Goal: Communication & Community: Answer question/provide support

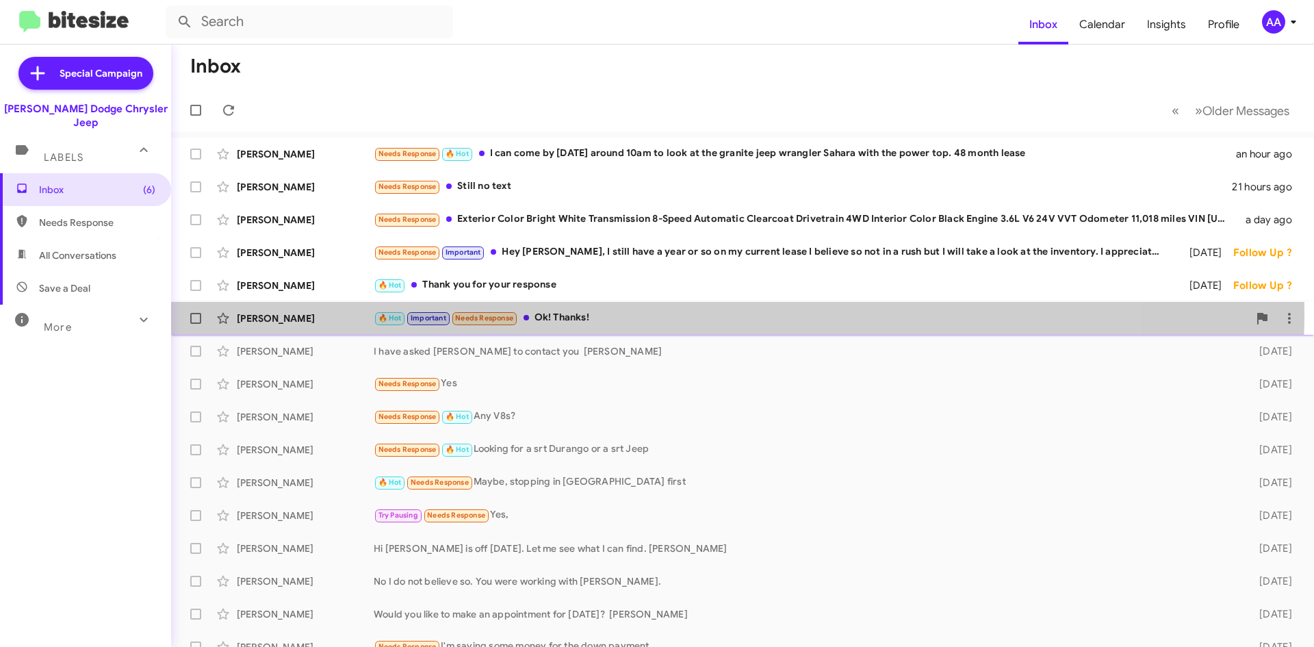
click at [614, 312] on div "🔥 Hot Important Needs Response Ok! Thanks!" at bounding box center [811, 318] width 874 height 16
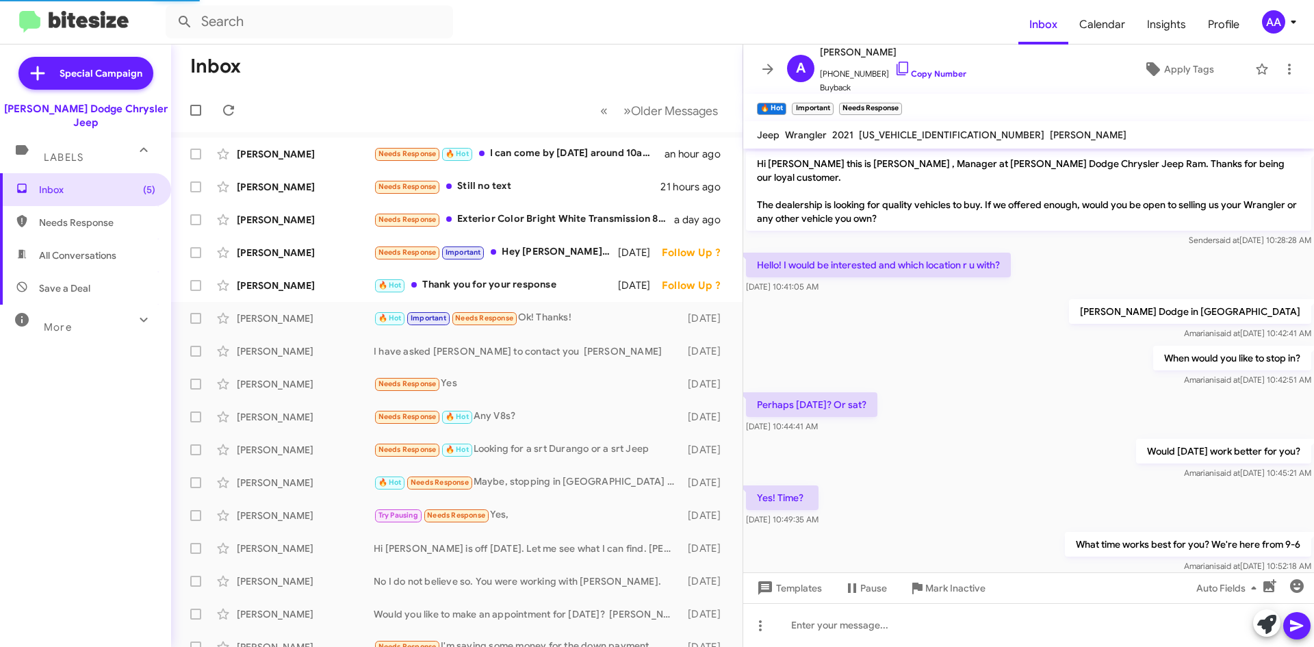
scroll to position [217, 0]
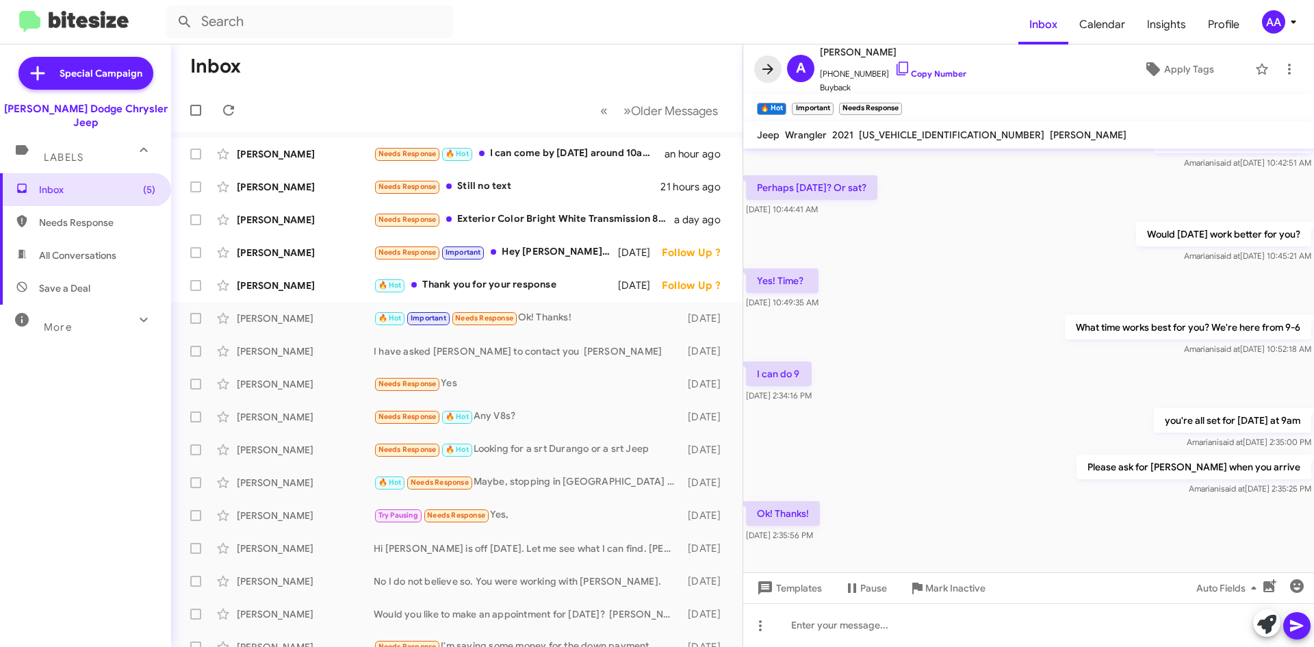
click at [758, 72] on span at bounding box center [767, 69] width 27 height 16
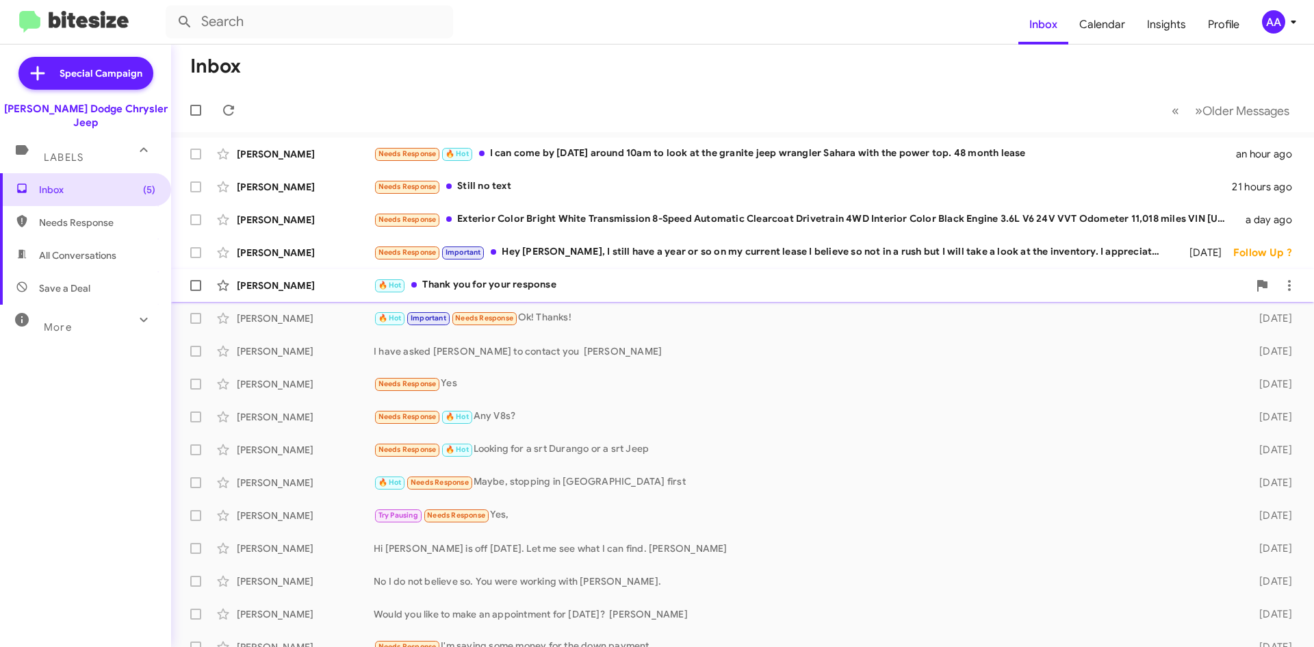
click at [624, 286] on div "🔥 Hot Thank you for your response" at bounding box center [811, 285] width 874 height 16
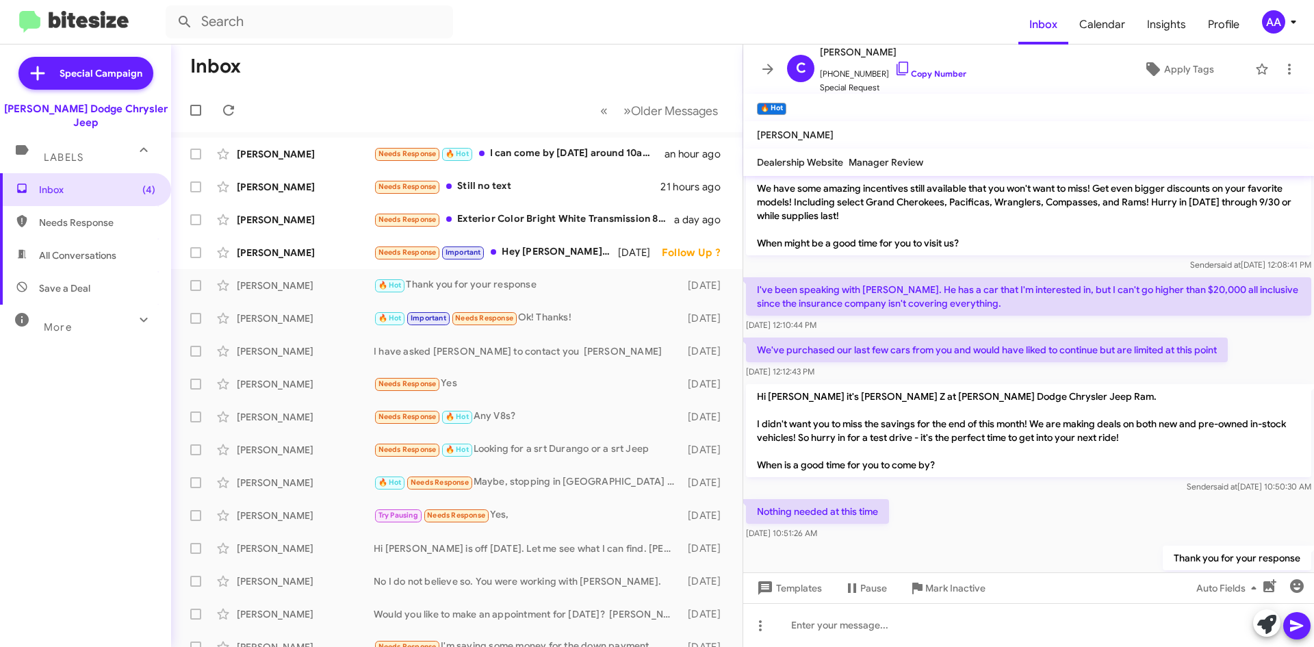
scroll to position [68, 0]
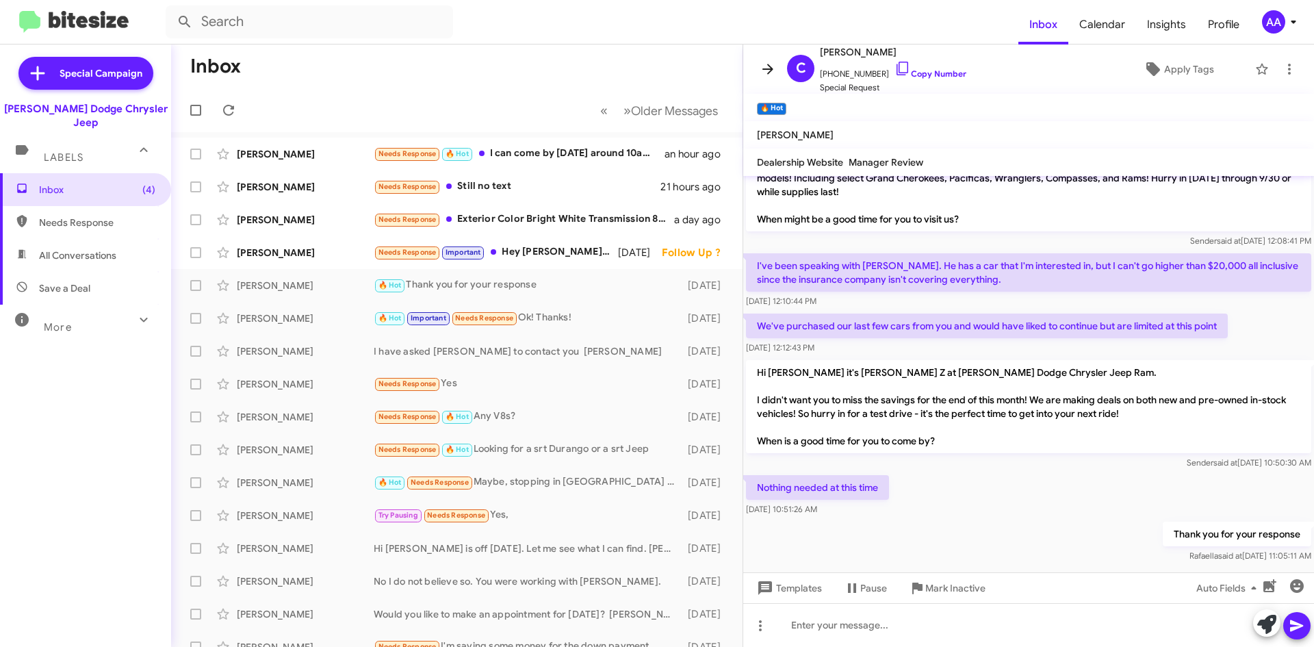
click at [769, 64] on icon at bounding box center [767, 69] width 16 height 16
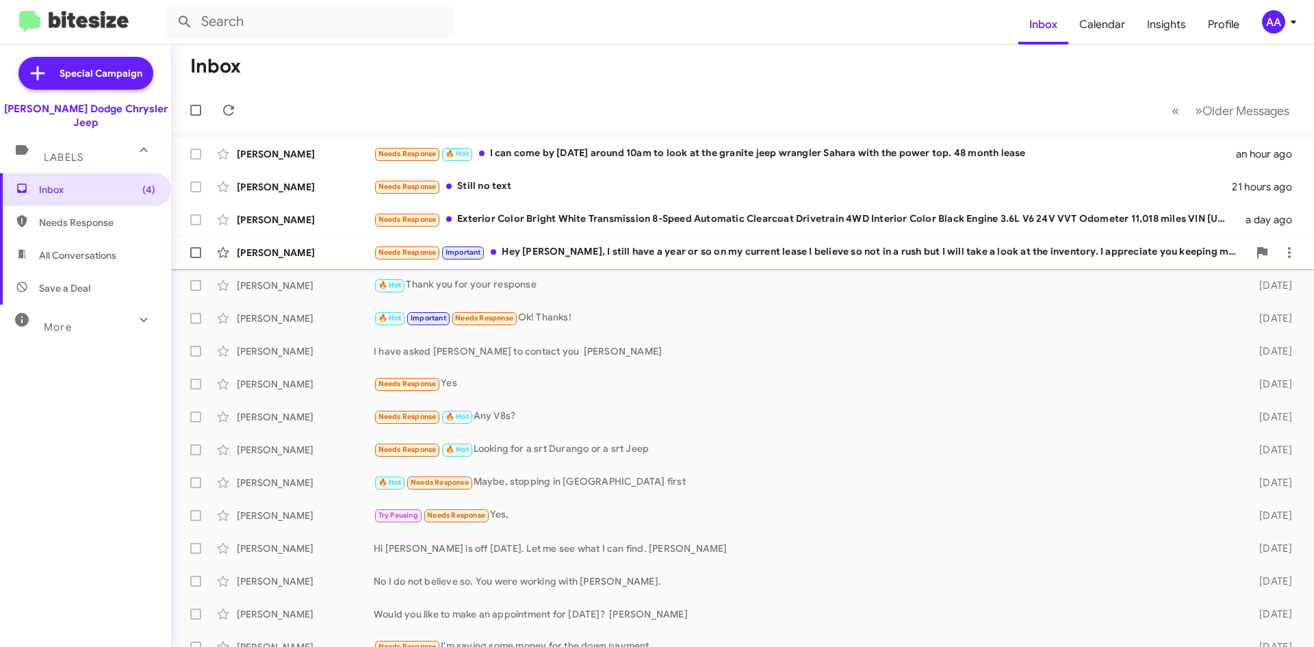
click at [581, 258] on div "Needs Response Important Hey Patti, I still have a year or so on my current lea…" at bounding box center [811, 252] width 874 height 16
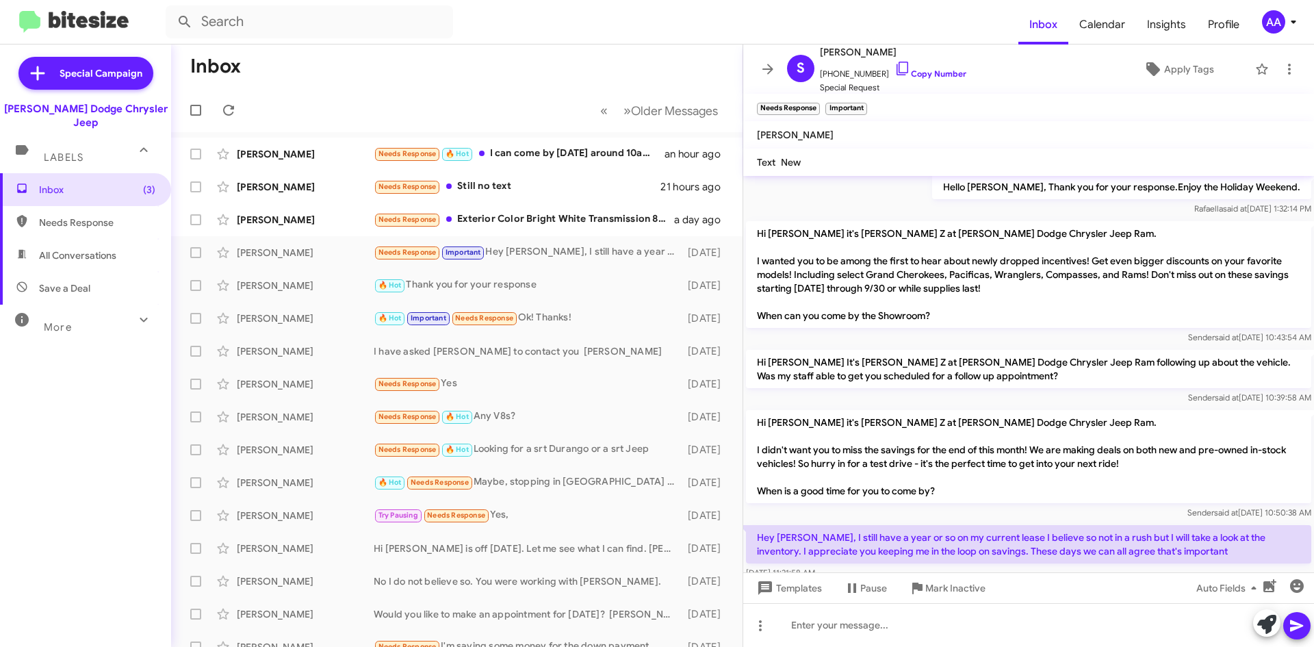
scroll to position [341, 0]
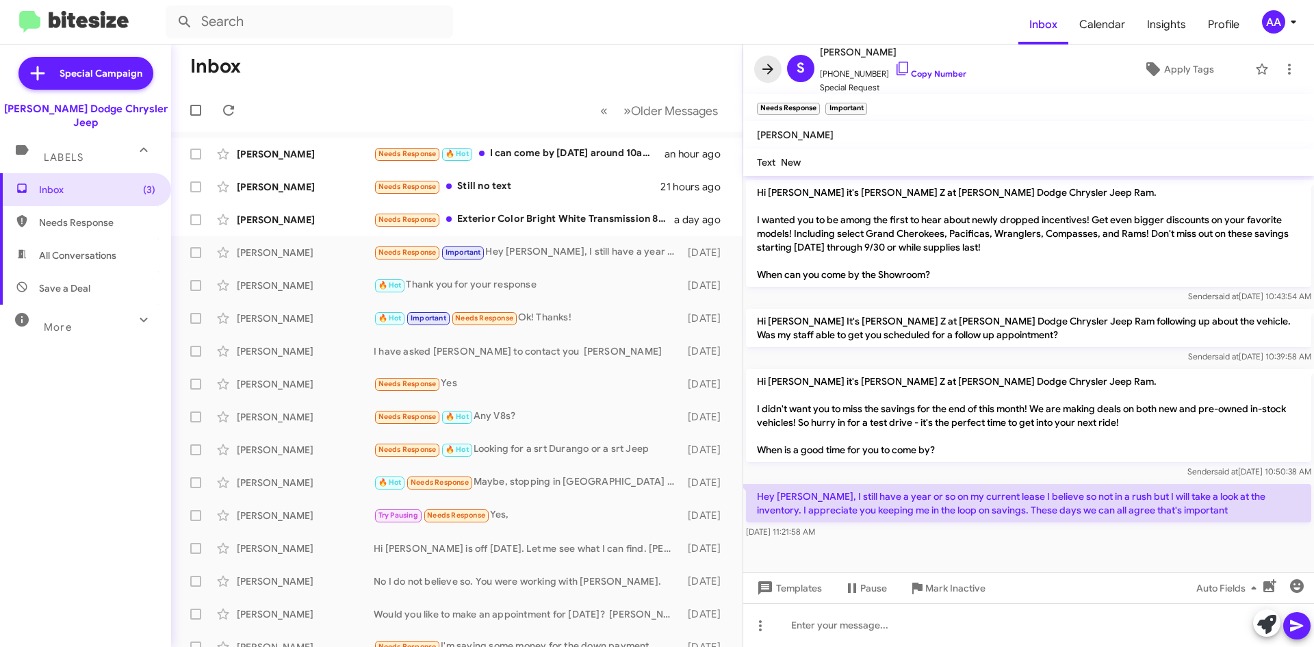
click at [770, 66] on icon at bounding box center [767, 69] width 11 height 10
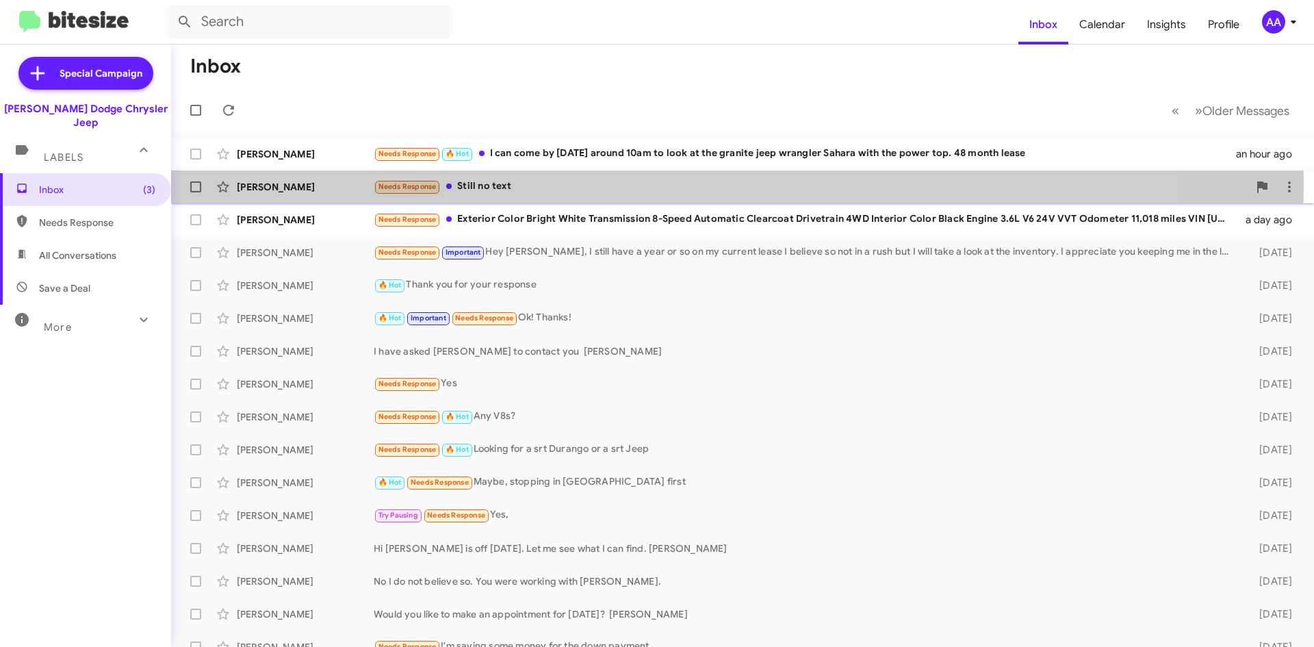
click at [545, 182] on div "Needs Response Still no text" at bounding box center [811, 187] width 874 height 16
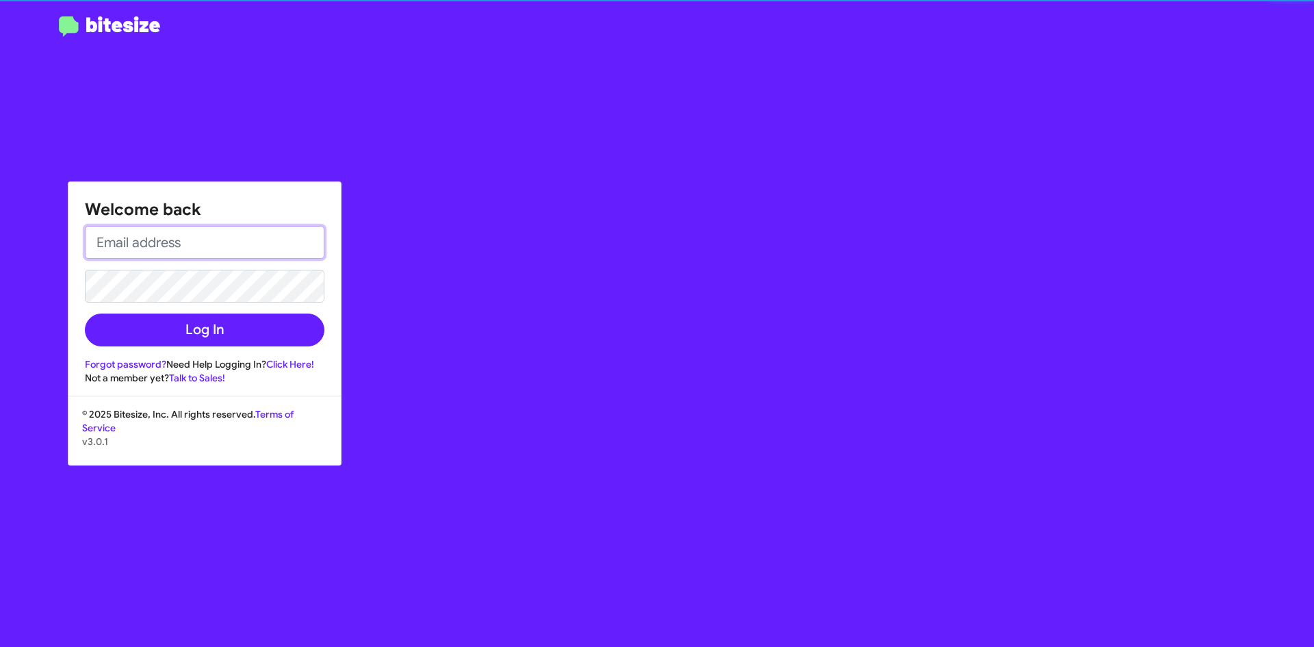
type input "aarroyo@nielsenautos.com"
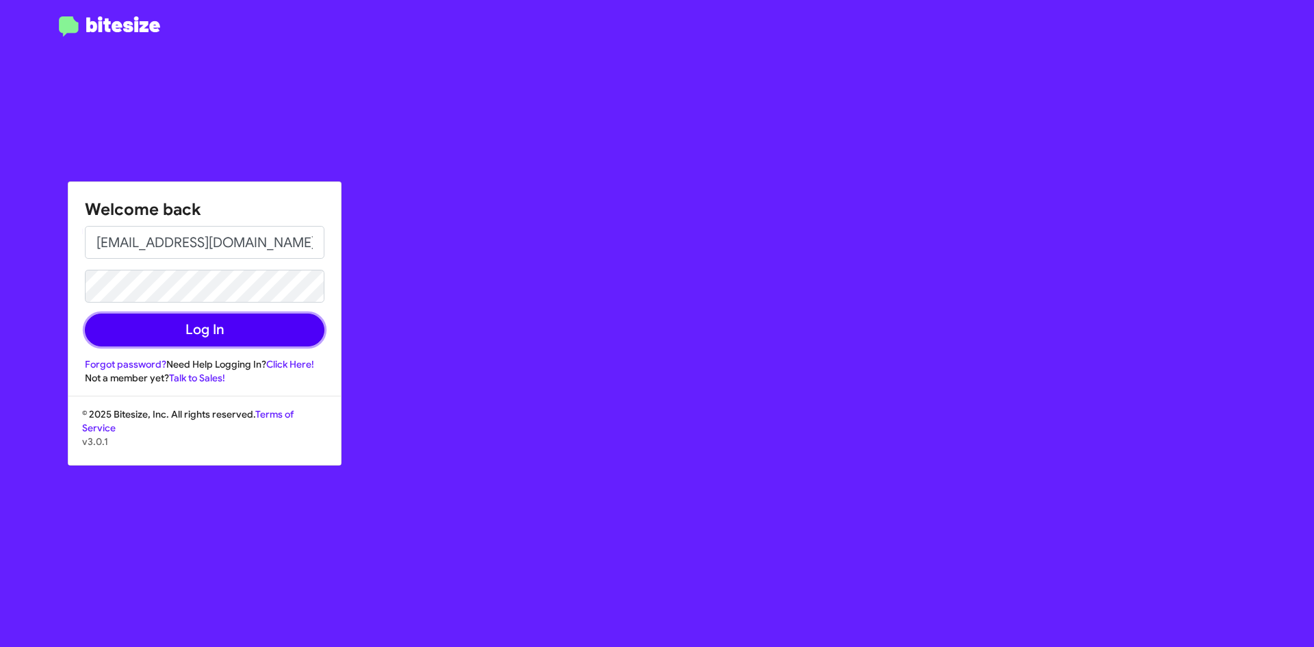
click at [185, 319] on button "Log In" at bounding box center [204, 329] width 239 height 33
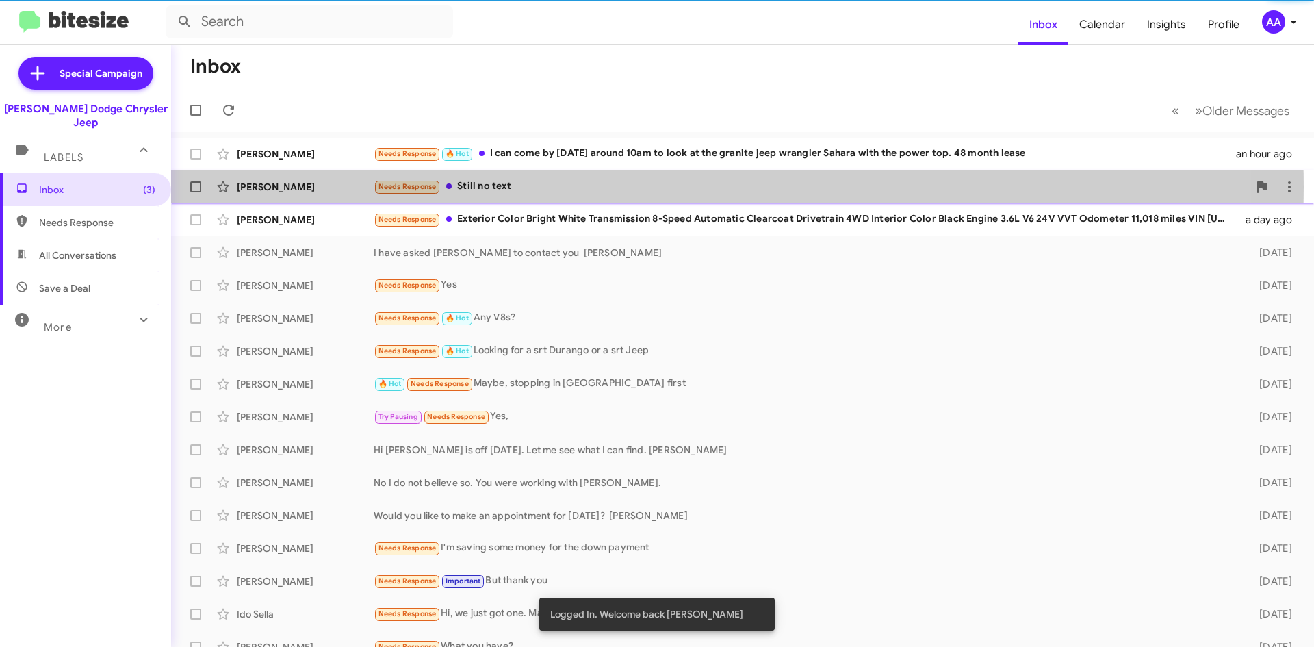
click at [582, 187] on div "Needs Response Still no text" at bounding box center [811, 187] width 874 height 16
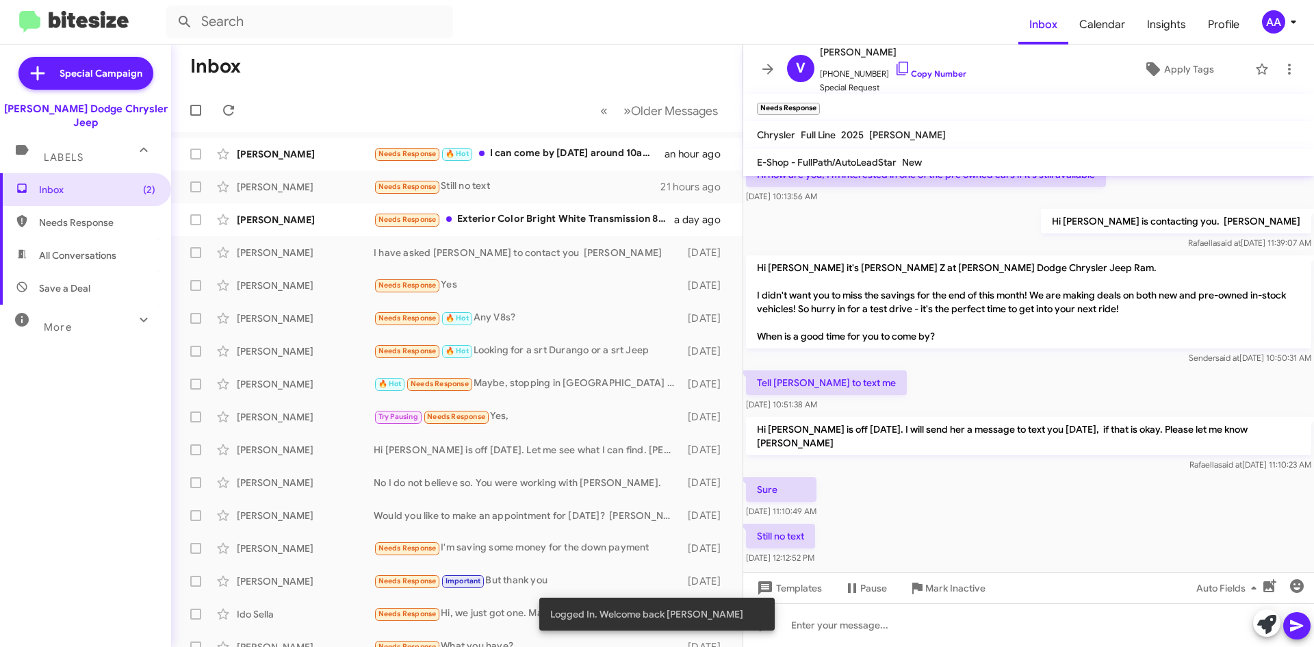
scroll to position [86, 0]
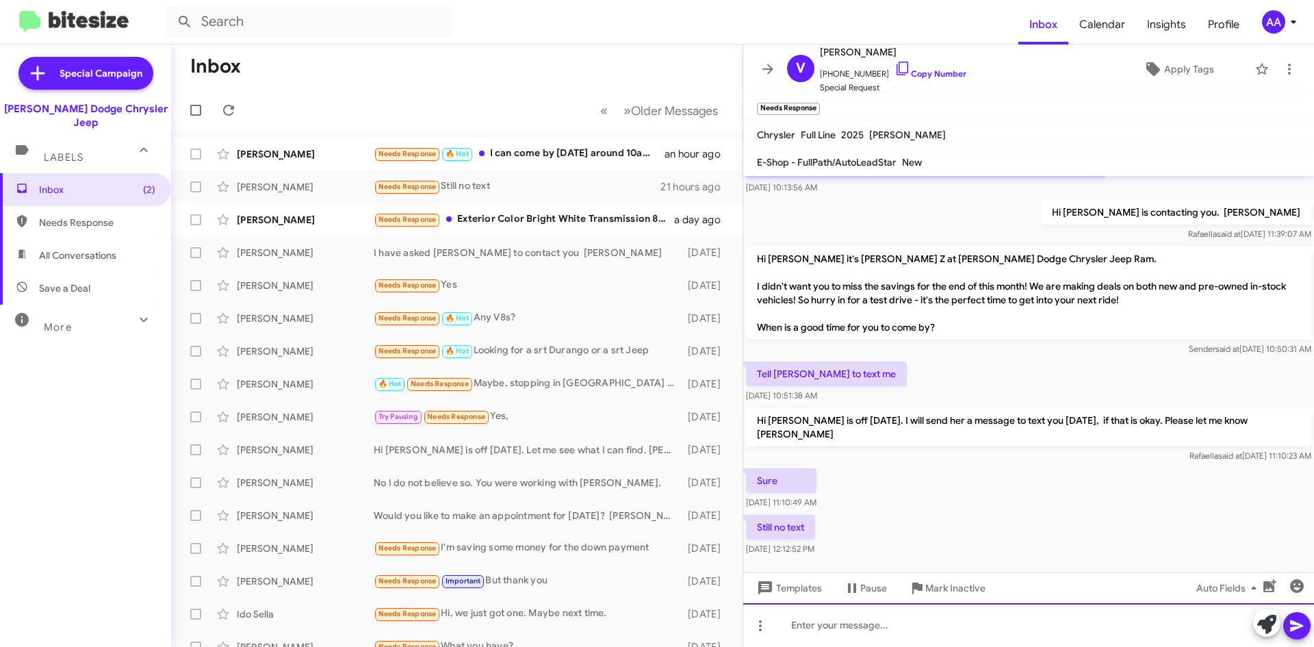
click at [802, 634] on div at bounding box center [1028, 625] width 571 height 44
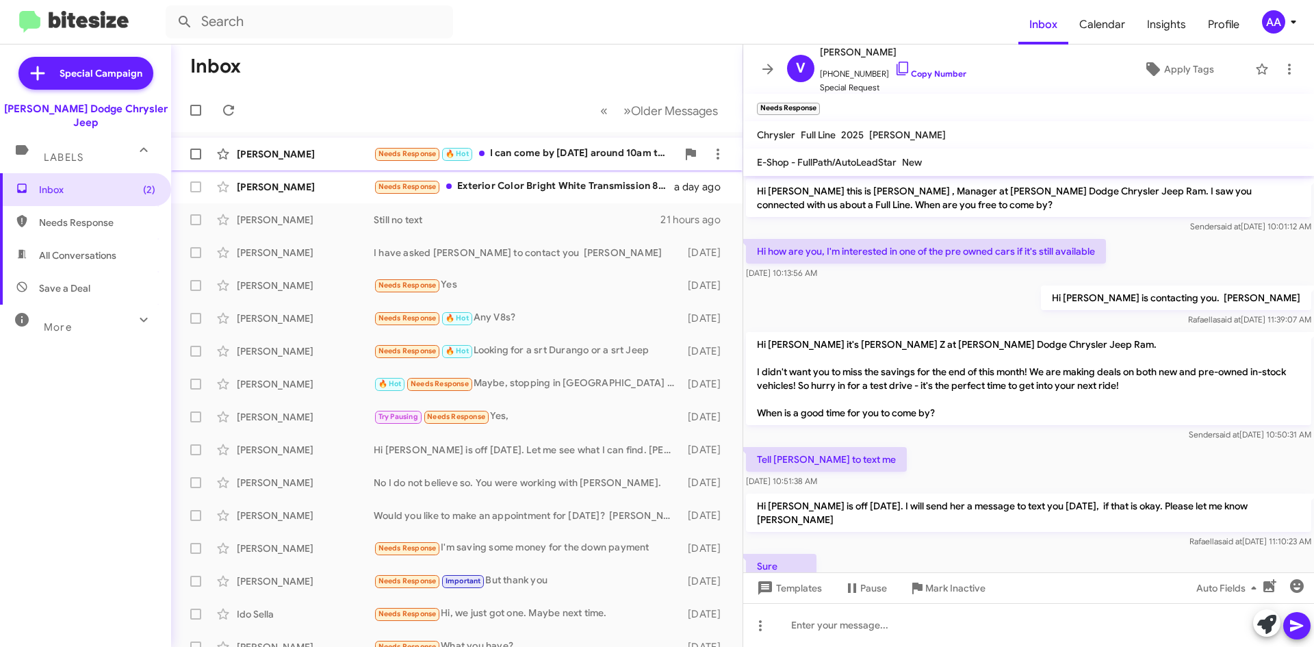
click at [543, 155] on div "Needs Response 🔥 Hot I can come by Monday around 10am to look at the granite je…" at bounding box center [525, 154] width 303 height 16
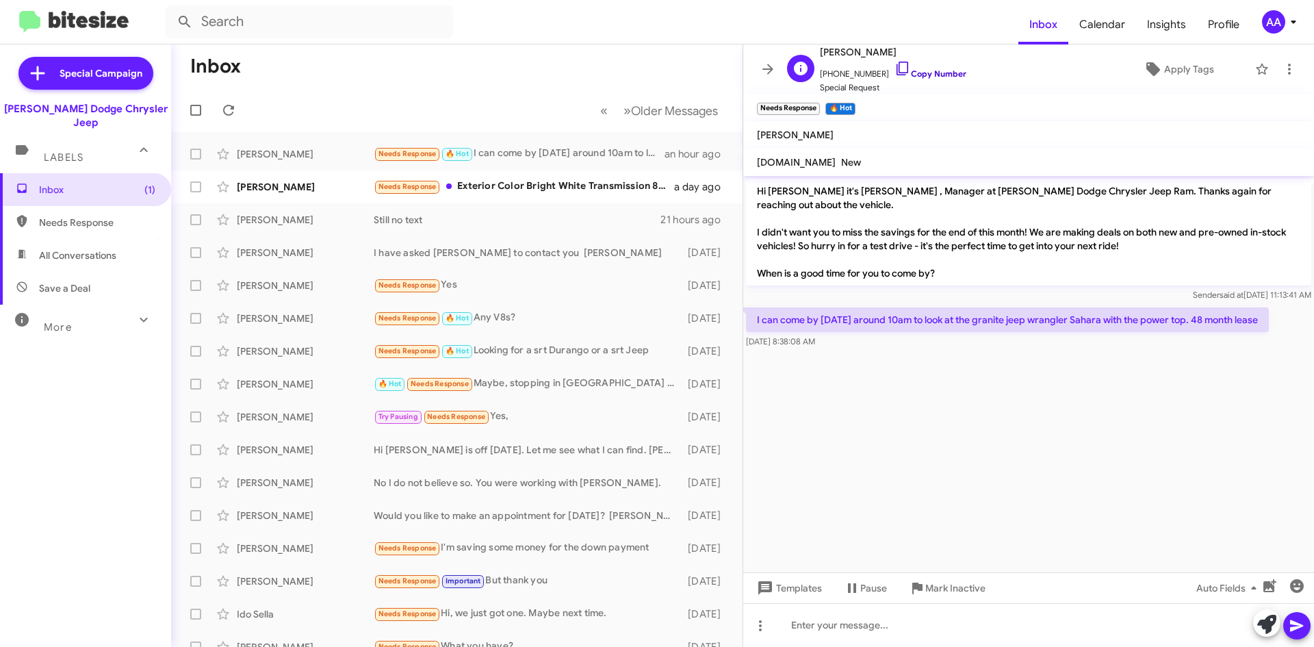
click at [908, 70] on link "Copy Number" at bounding box center [930, 73] width 72 height 10
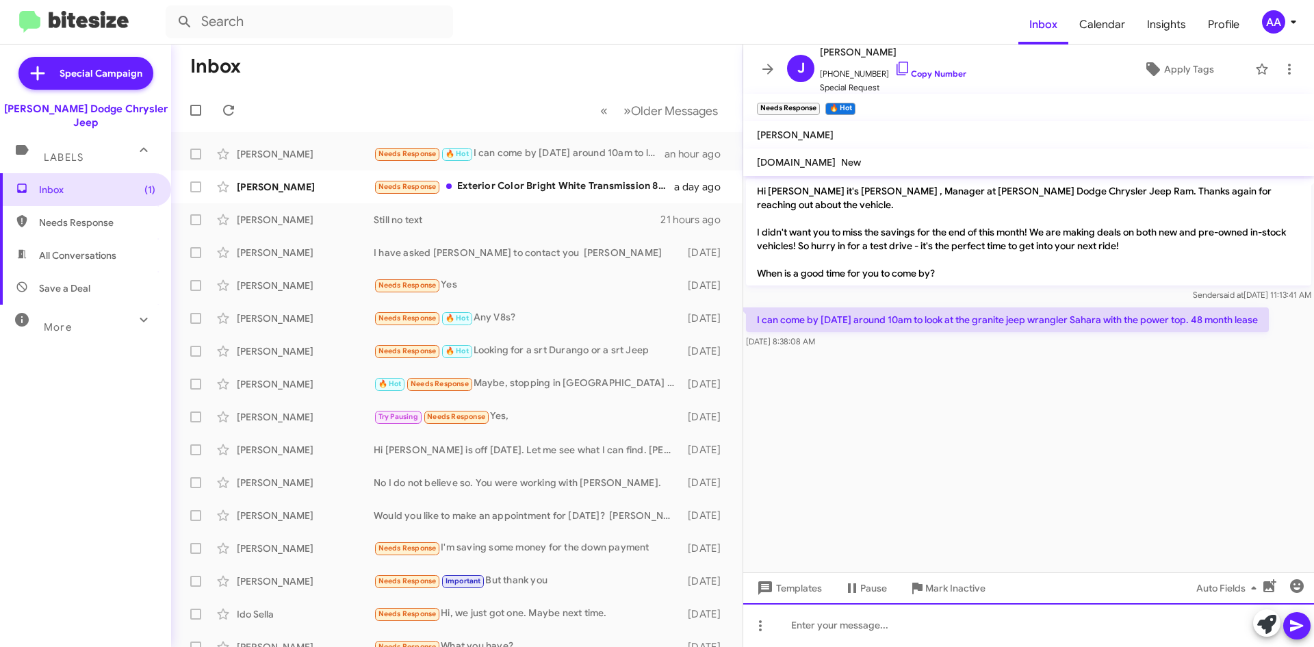
click at [977, 631] on div at bounding box center [1028, 625] width 571 height 44
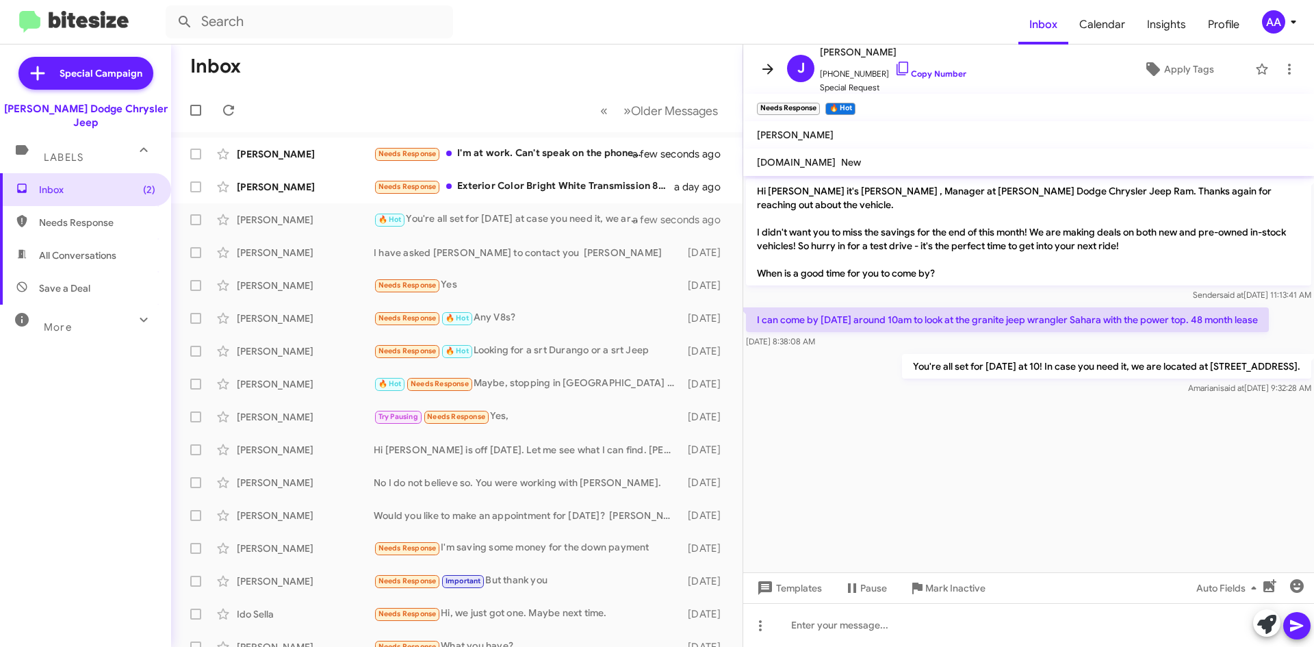
click at [779, 68] on span at bounding box center [767, 69] width 27 height 16
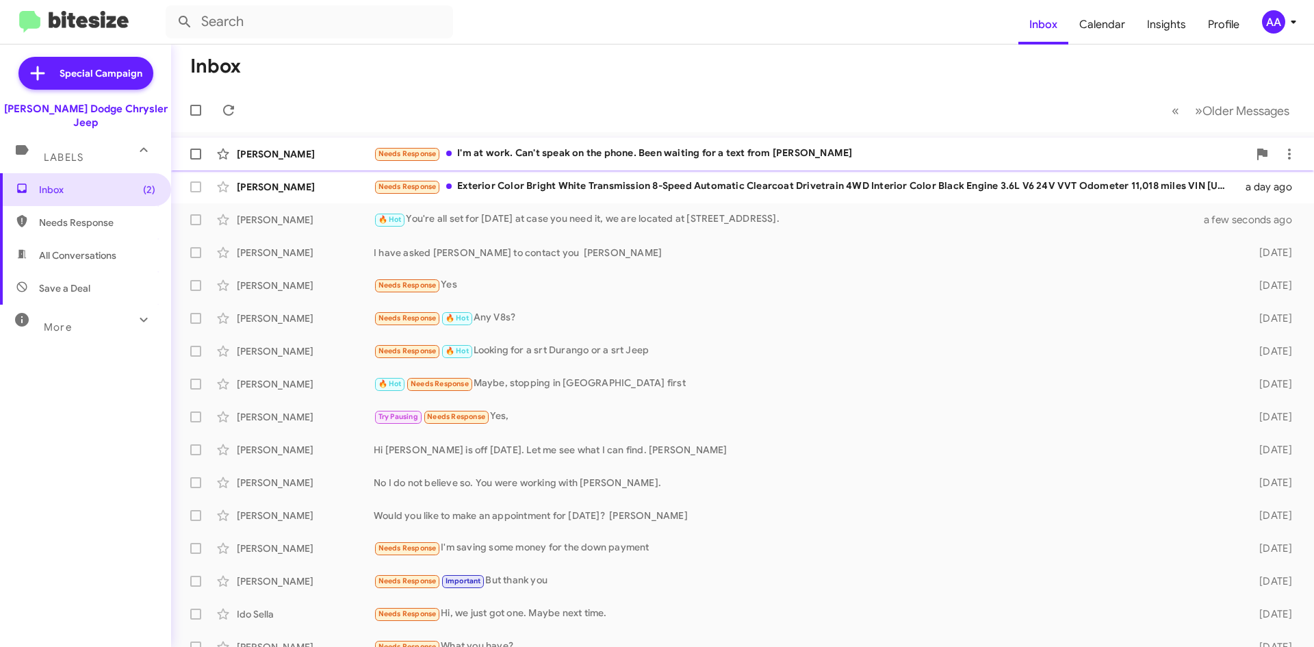
click at [746, 153] on div "Needs Response I'm at work. Can't speak on the phone. Been waiting for a text f…" at bounding box center [811, 154] width 874 height 16
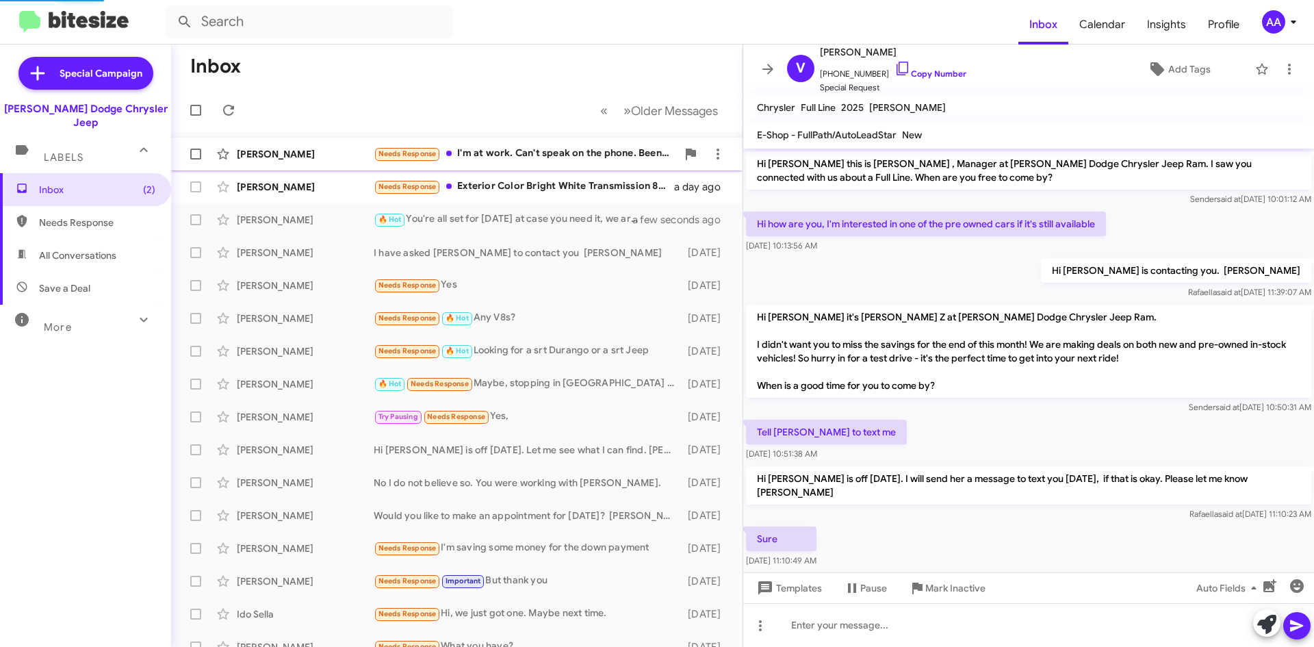
scroll to position [158, 0]
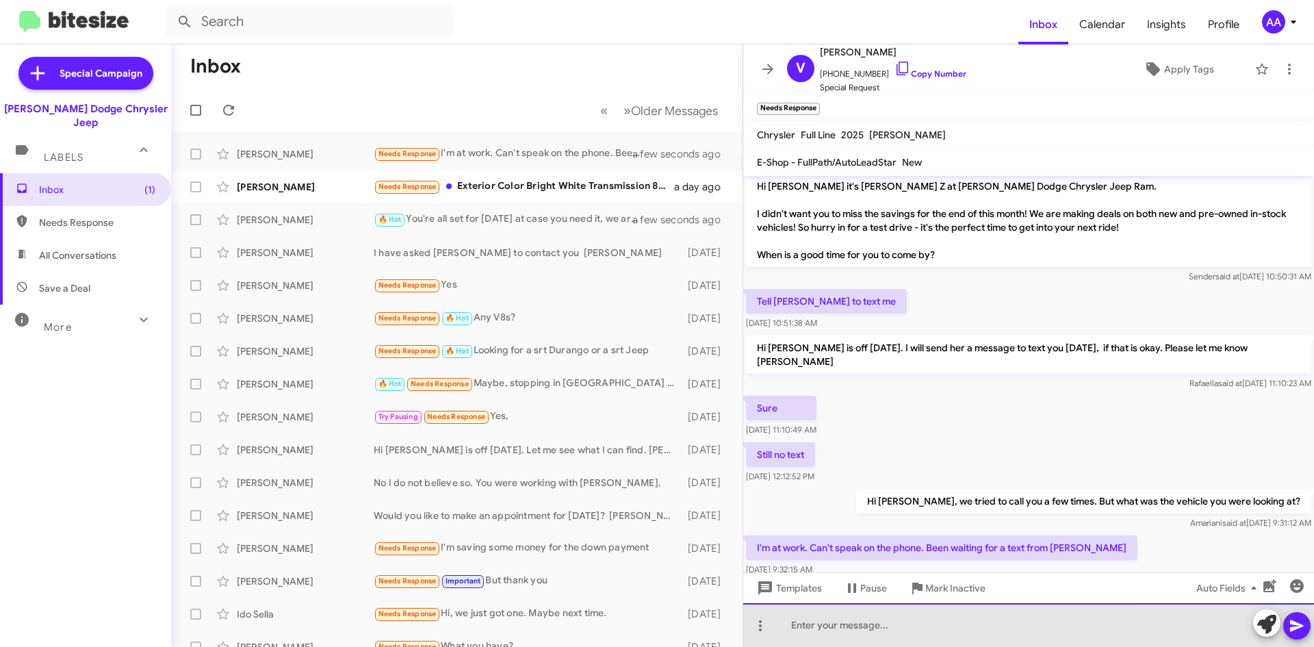
click at [878, 634] on div at bounding box center [1028, 625] width 571 height 44
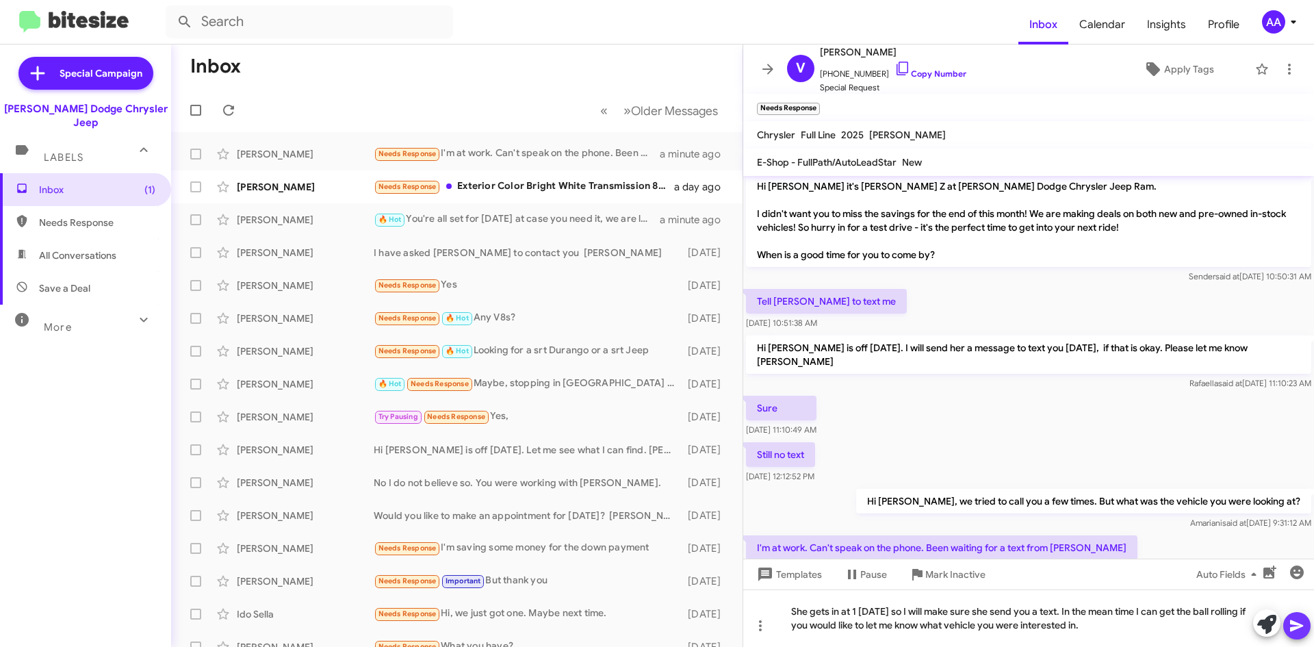
click at [1300, 621] on icon at bounding box center [1296, 625] width 16 height 16
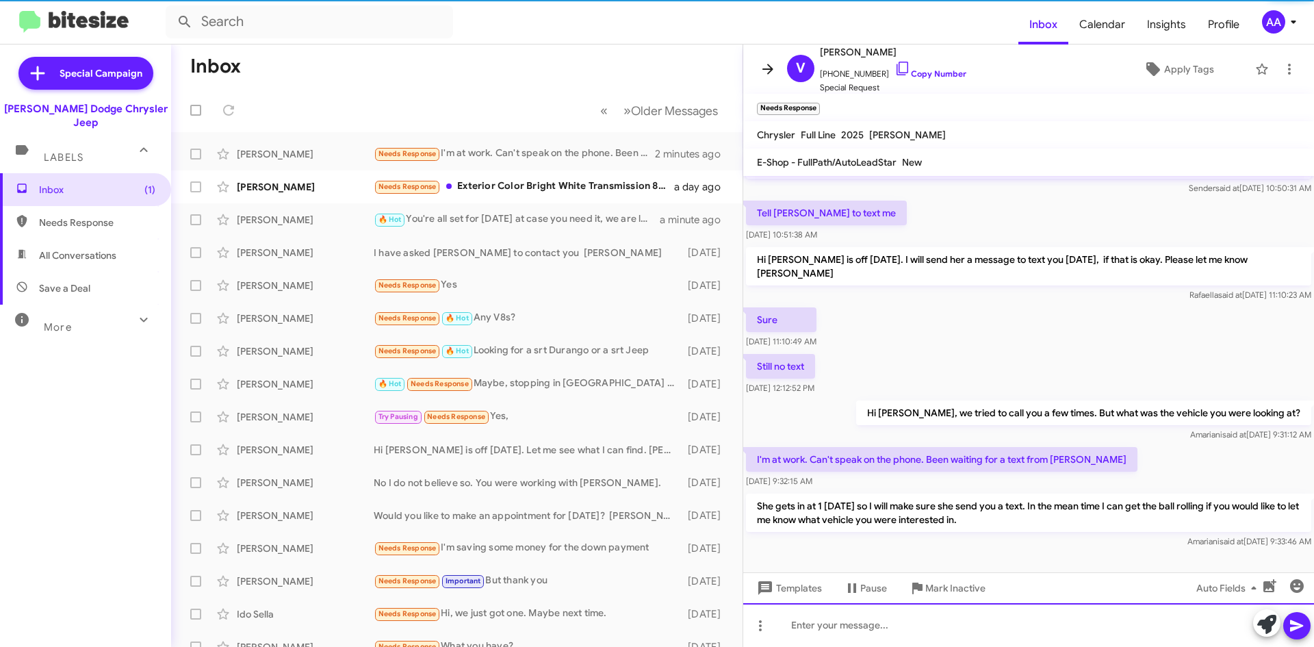
scroll to position [249, 0]
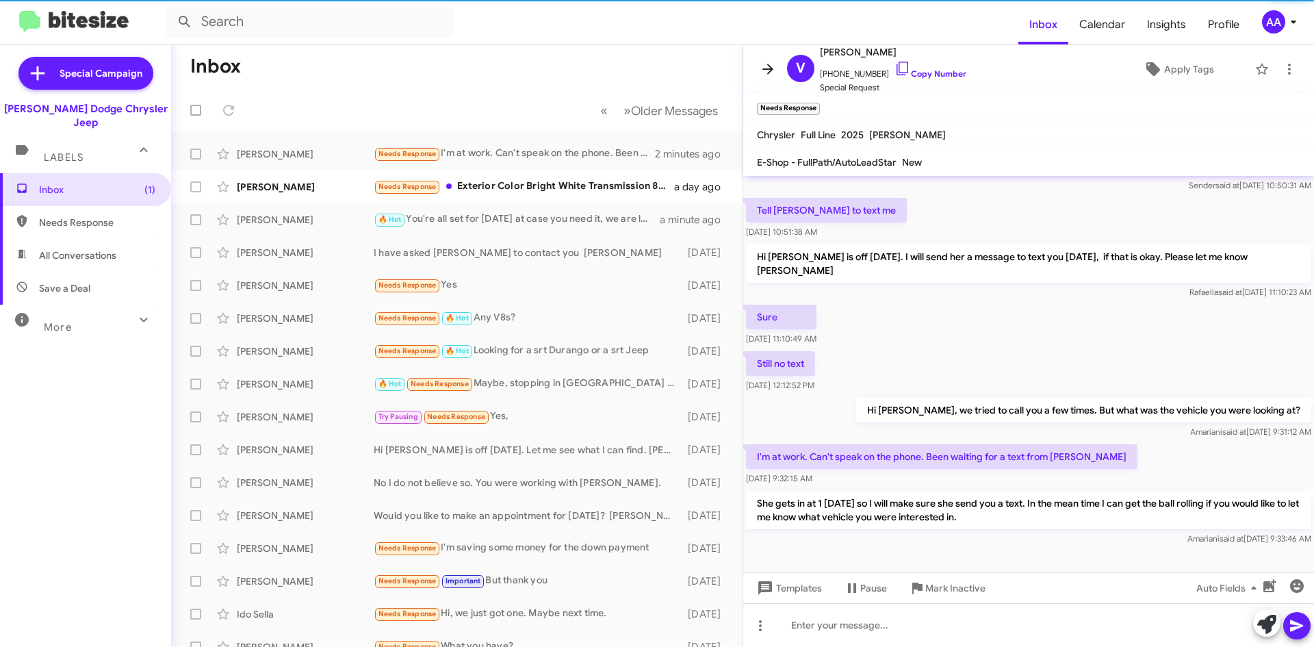
click at [763, 73] on icon at bounding box center [767, 69] width 16 height 16
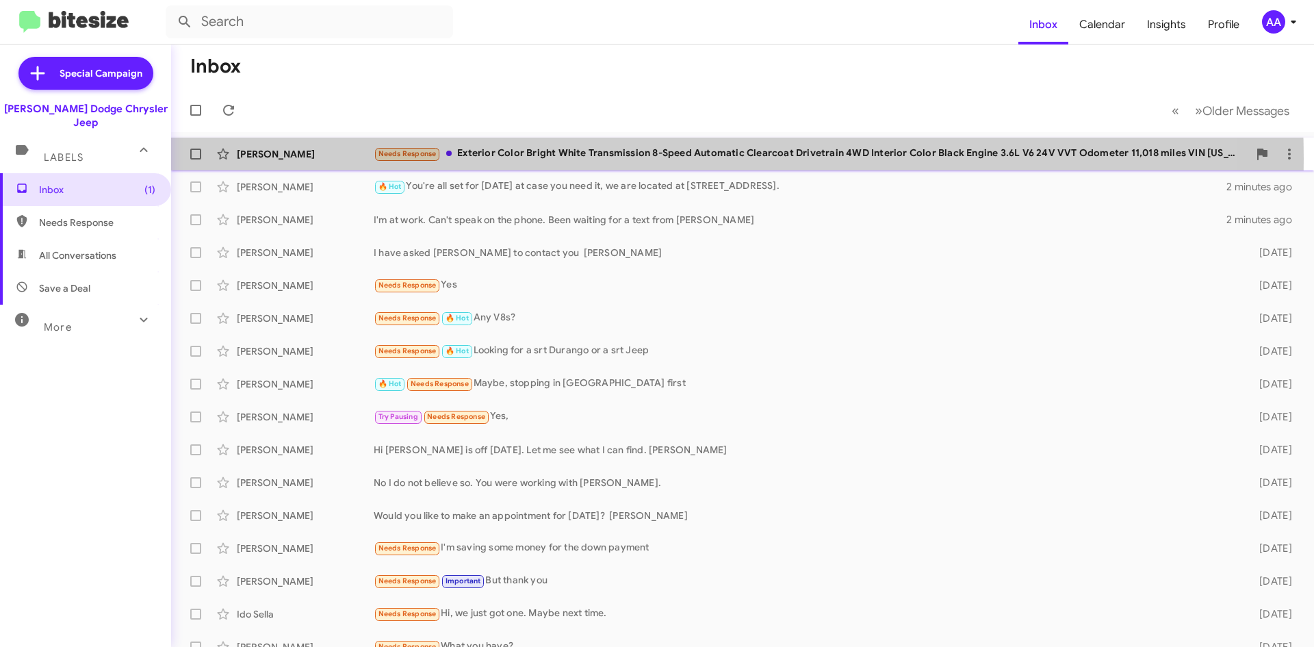
click at [575, 159] on div "Needs Response Exterior Color Bright White Transmission 8-Speed Automatic Clear…" at bounding box center [811, 154] width 874 height 16
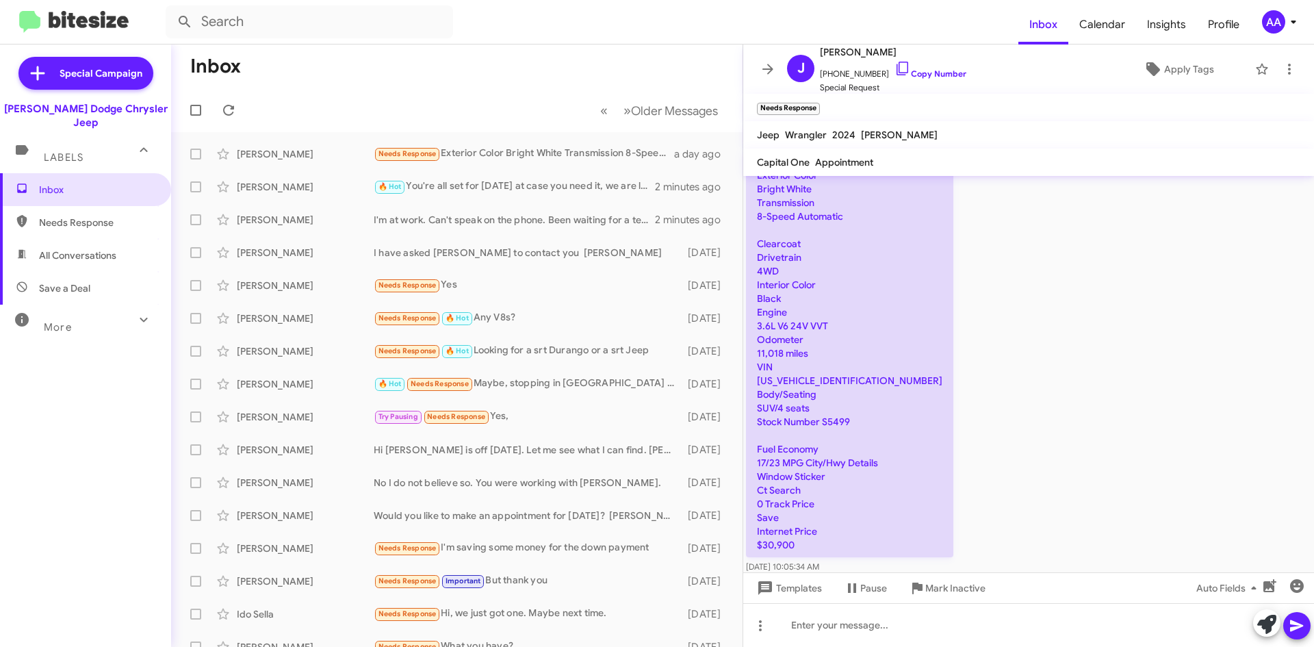
scroll to position [205, 0]
click at [842, 402] on p "Exterior Color Bright White Transmission 8-Speed Automatic Clearcoat Drivetrain…" at bounding box center [849, 359] width 207 height 394
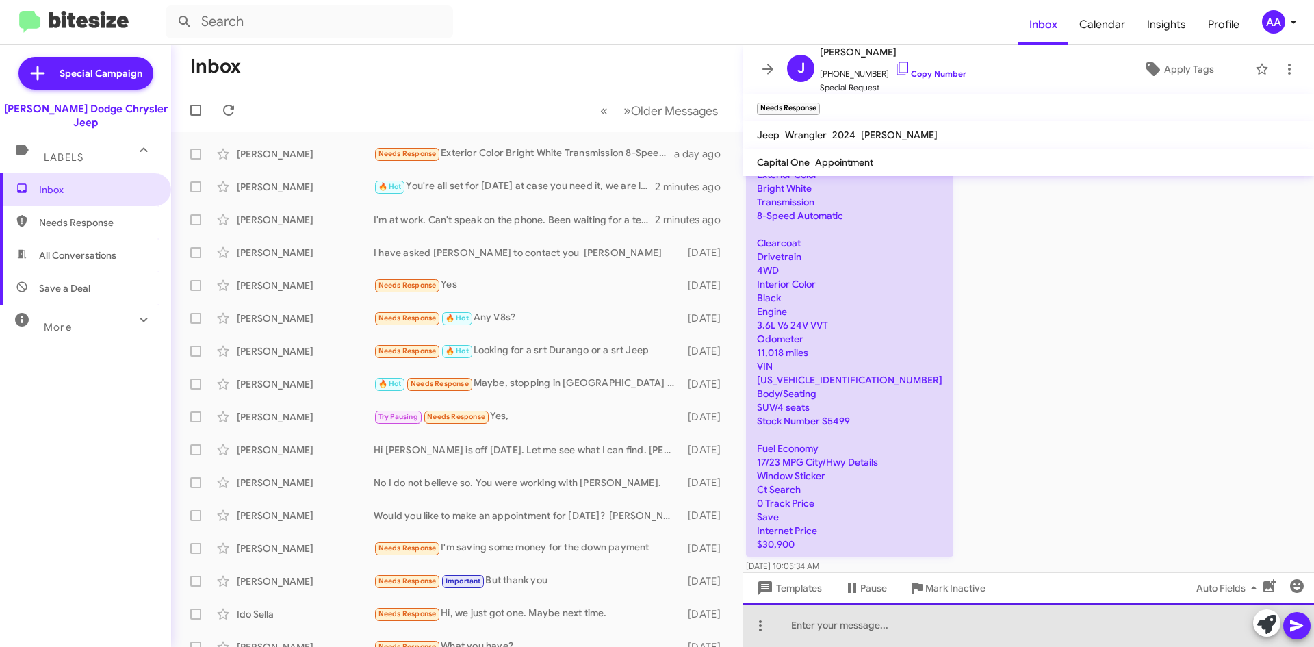
click at [819, 627] on div at bounding box center [1028, 625] width 571 height 44
click at [837, 617] on div at bounding box center [1028, 625] width 571 height 44
drag, startPoint x: 1154, startPoint y: 622, endPoint x: 1010, endPoint y: 636, distance: 145.1
click at [1010, 636] on div "Hi Joseph, usually the online price is out bottom line. But, if you want to give" at bounding box center [1028, 625] width 571 height 44
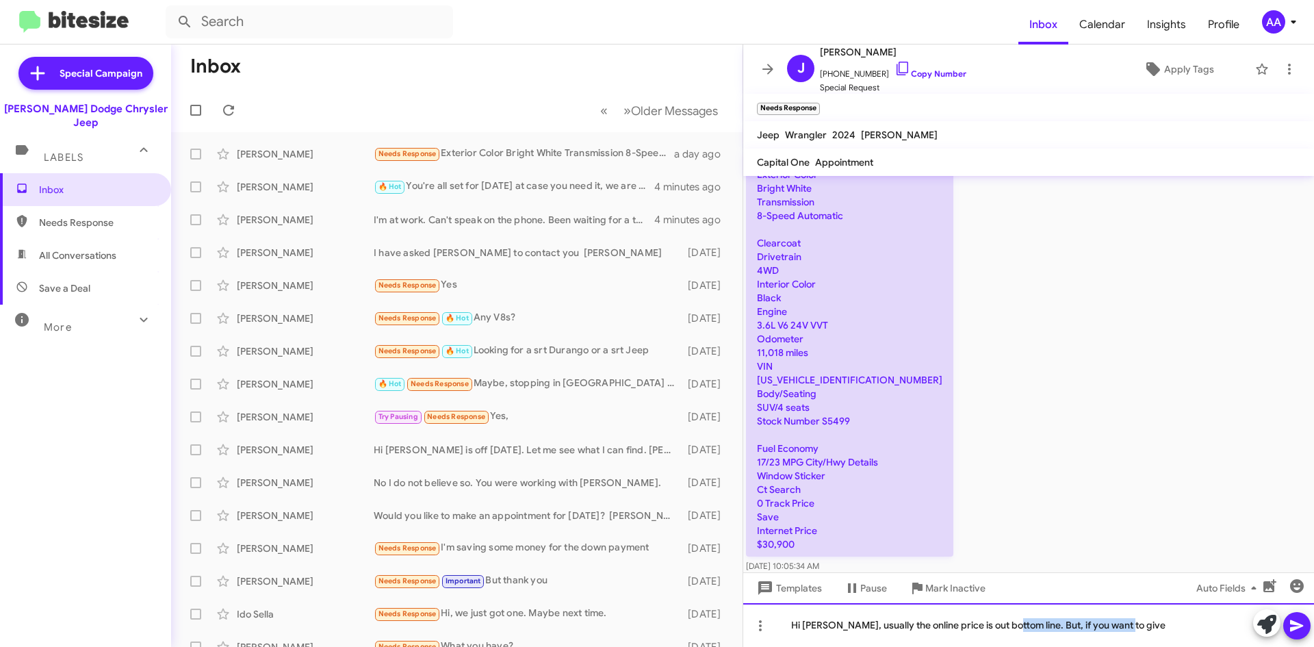
click at [1222, 607] on div "Hi Joseph, usually the online price is out bottom line. But, if you want to give" at bounding box center [1028, 625] width 571 height 44
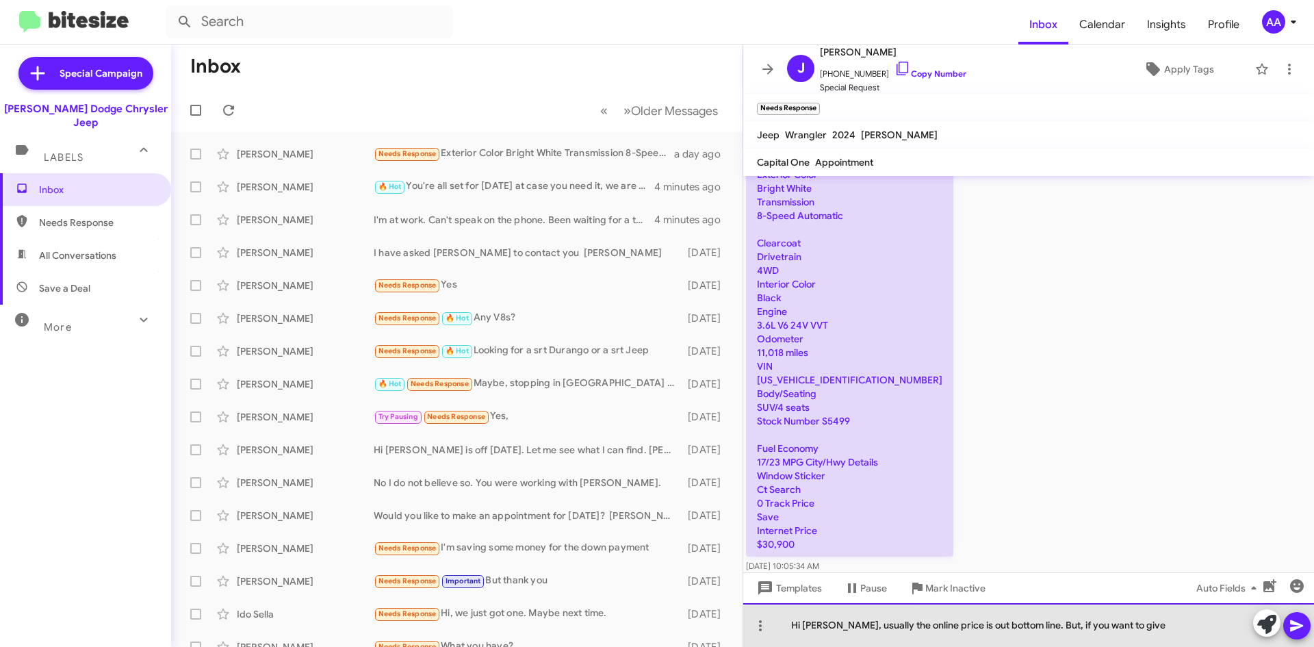
click at [1163, 625] on div "Hi Joseph, usually the online price is out bottom line. But, if you want to give" at bounding box center [1028, 625] width 571 height 44
click at [1145, 629] on div "Hi Joseph, usually the online price is out bottom line. But, if you want to give" at bounding box center [1028, 625] width 571 height 44
drag, startPoint x: 1145, startPoint y: 629, endPoint x: 1024, endPoint y: 627, distance: 121.1
click at [1024, 627] on div "Hi Joseph, usually the online price is out bottom line. But, if you want to give" at bounding box center [1028, 625] width 571 height 44
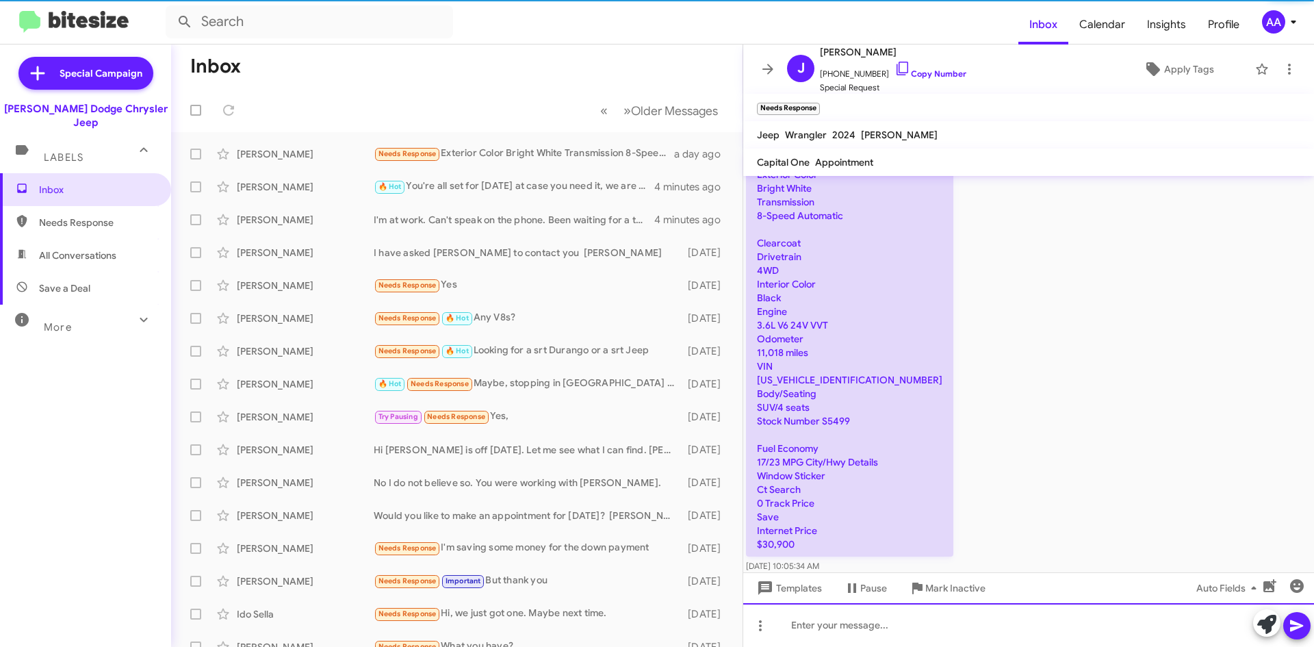
scroll to position [0, 0]
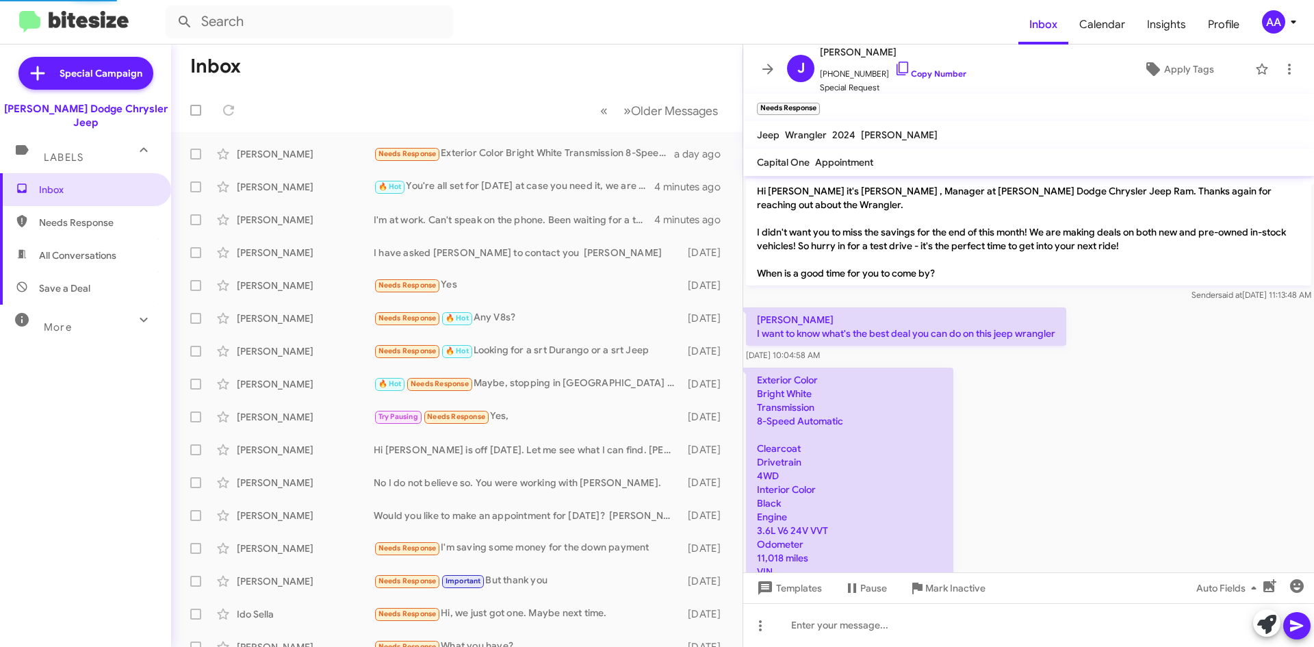
click at [767, 54] on mat-toolbar "J Joseph Simon +19173092224 Copy Number Special Request Apply Tags" at bounding box center [1028, 68] width 571 height 49
click at [767, 62] on icon at bounding box center [767, 69] width 16 height 16
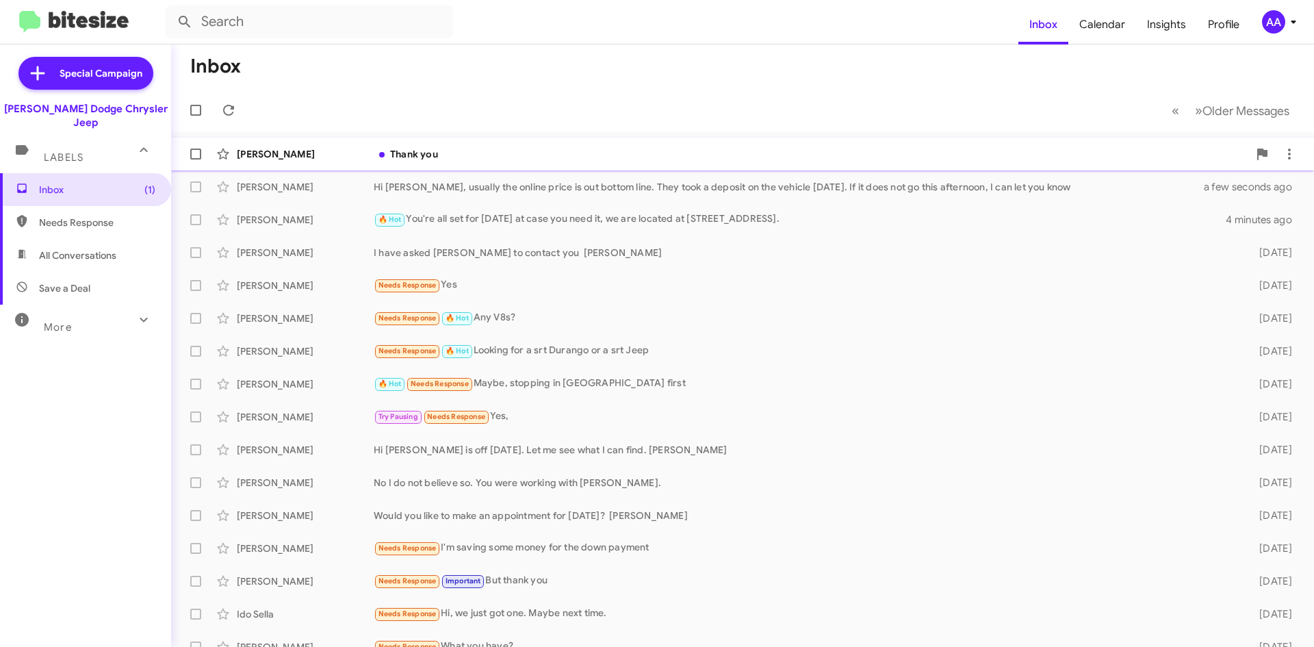
click at [482, 151] on div "Thank you" at bounding box center [811, 154] width 874 height 14
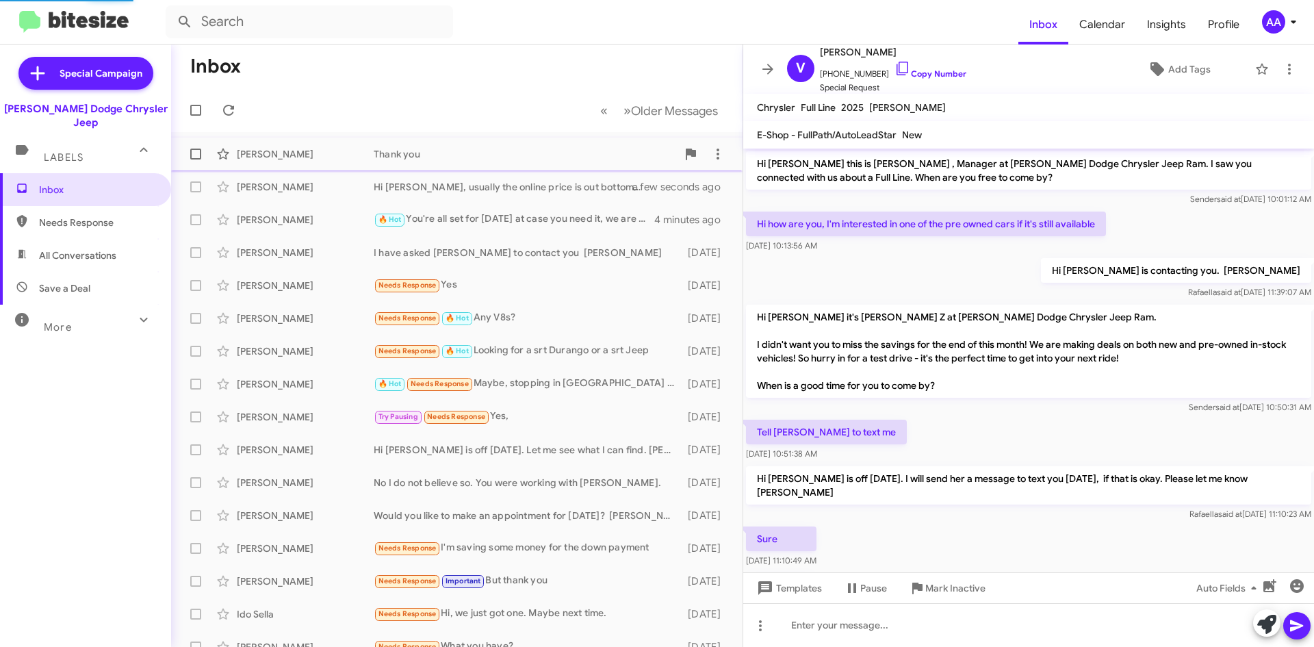
scroll to position [272, 0]
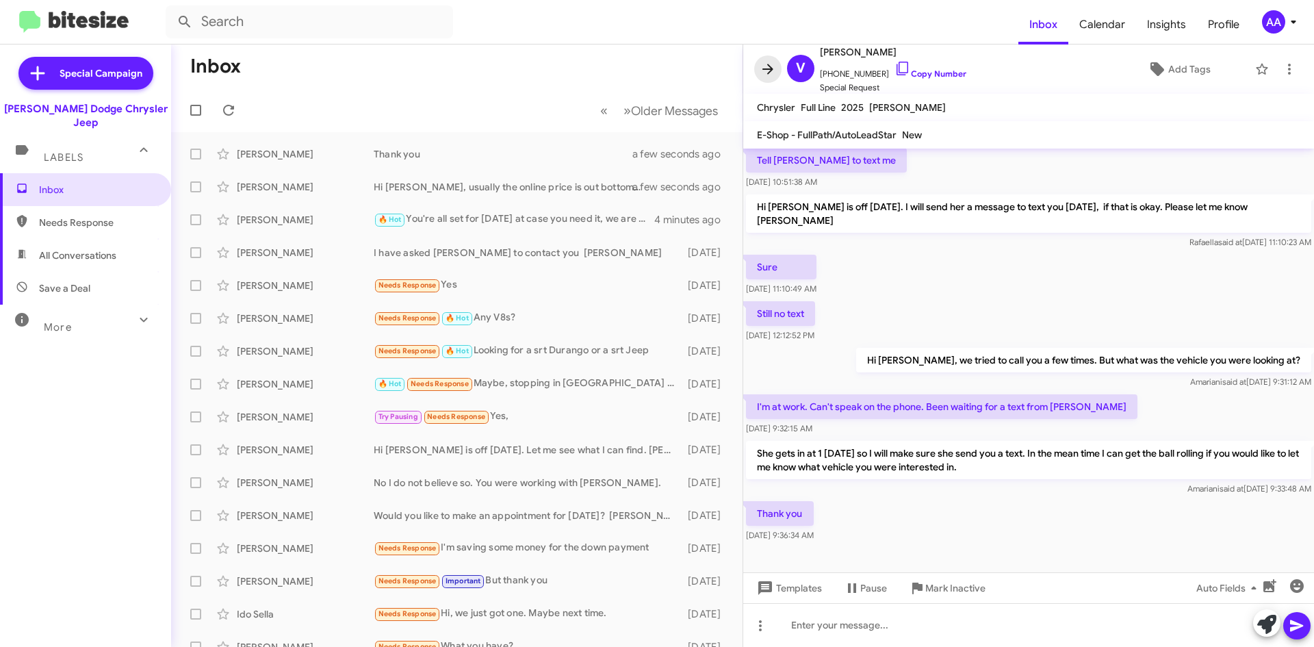
click at [770, 70] on icon at bounding box center [767, 69] width 16 height 16
